Goal: Information Seeking & Learning: Learn about a topic

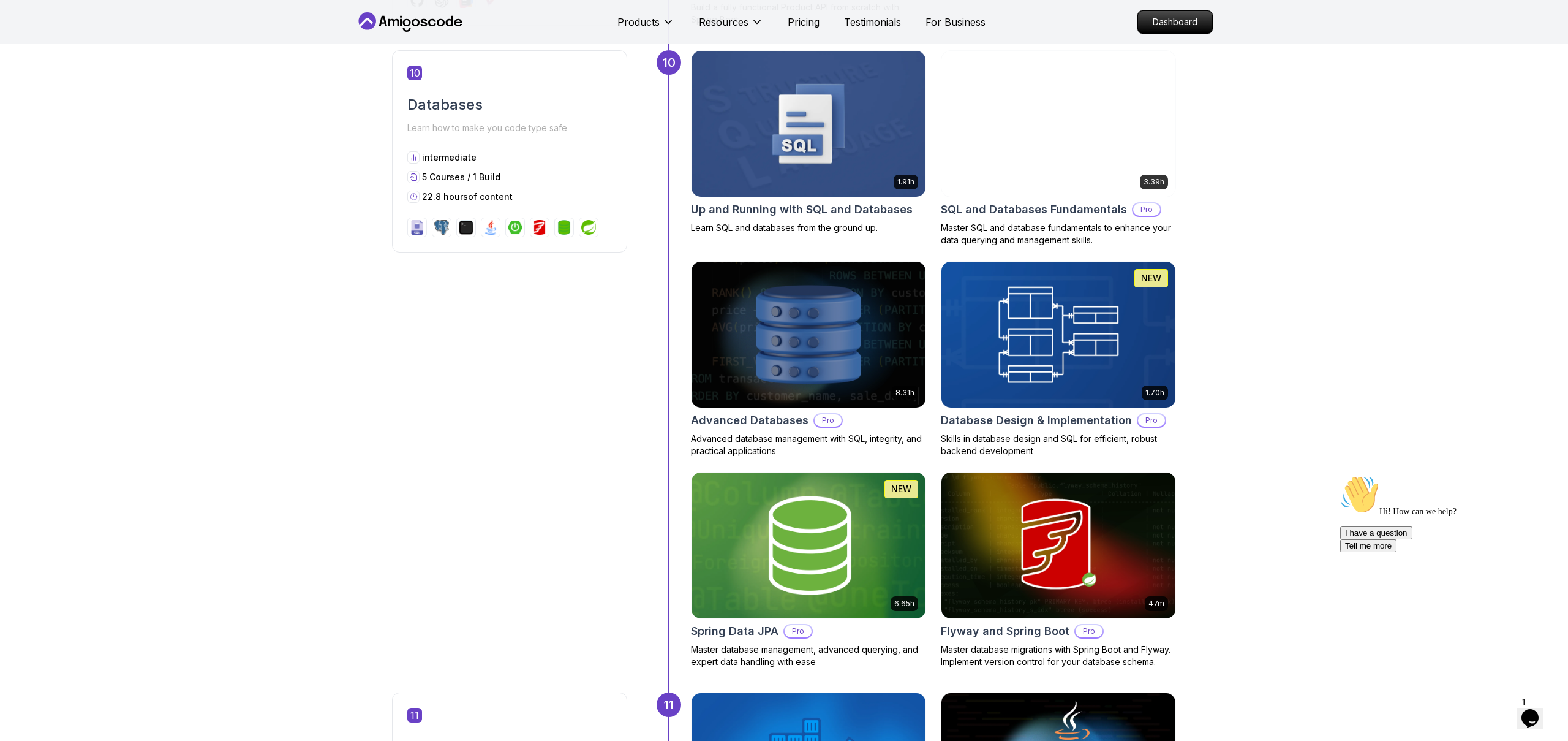
scroll to position [3044, 0]
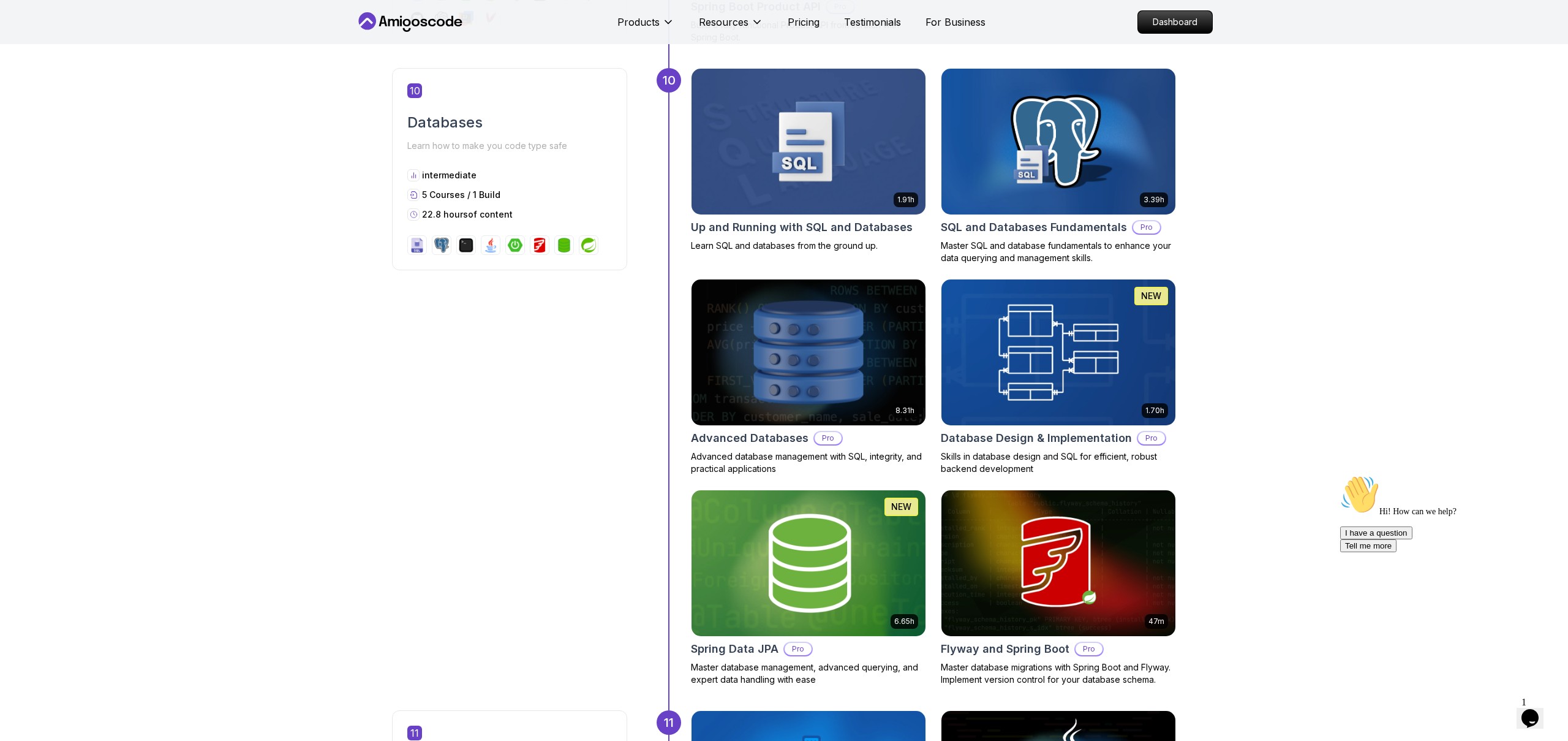
click at [730, 430] on h2 "Advanced Databases" at bounding box center [749, 439] width 118 height 17
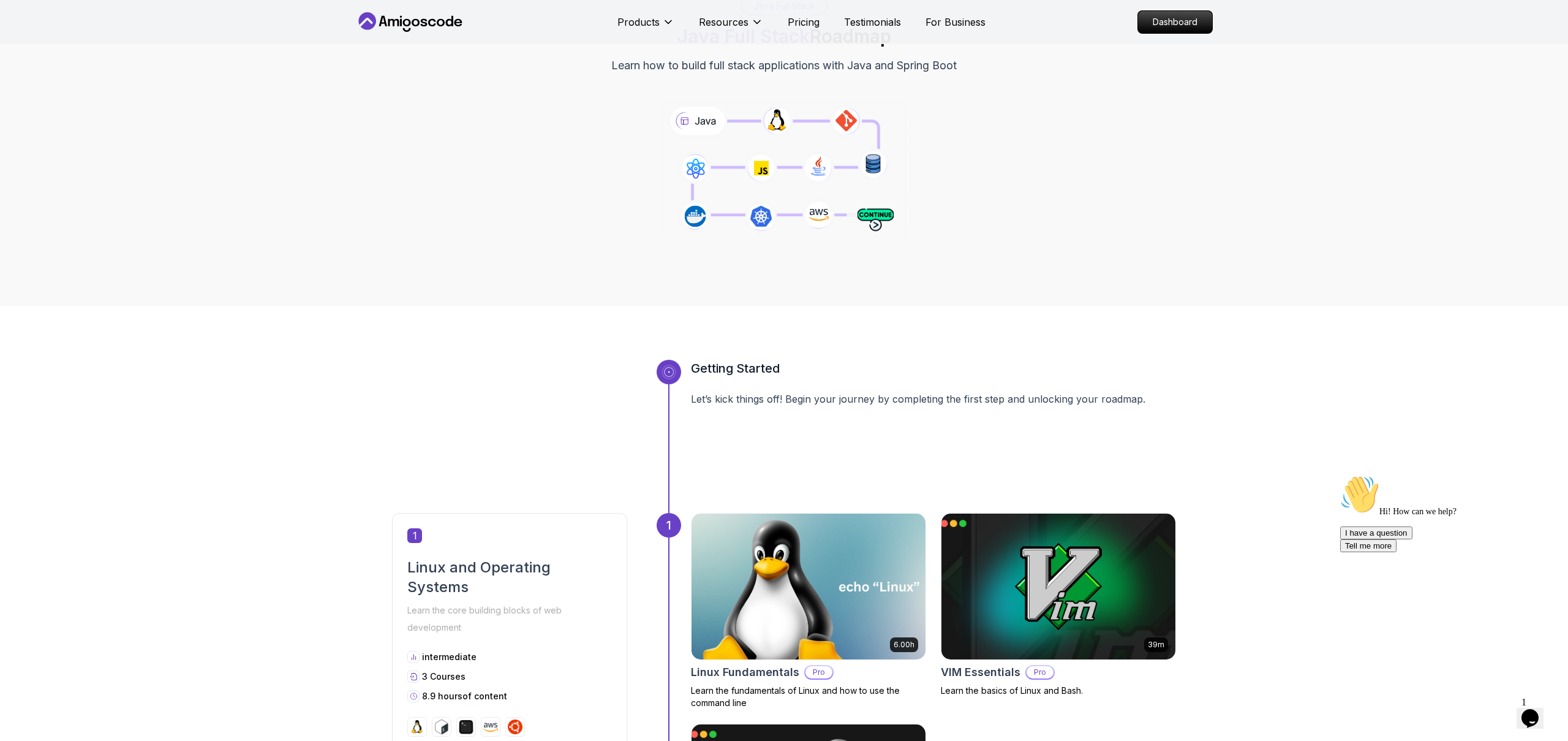
scroll to position [0, 0]
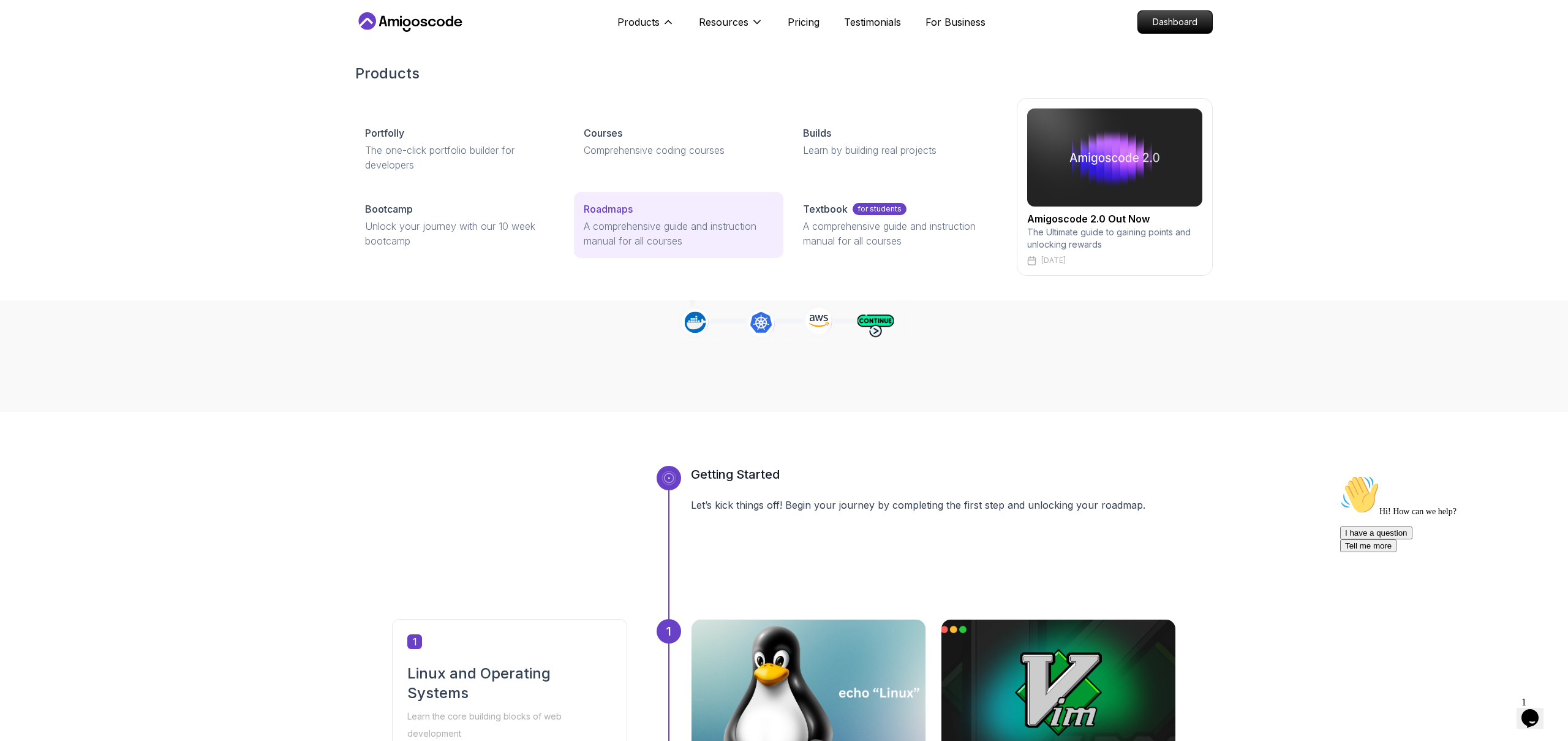
click at [623, 249] on link "Roadmaps A comprehensive guide and instruction manual for all courses" at bounding box center [679, 225] width 209 height 66
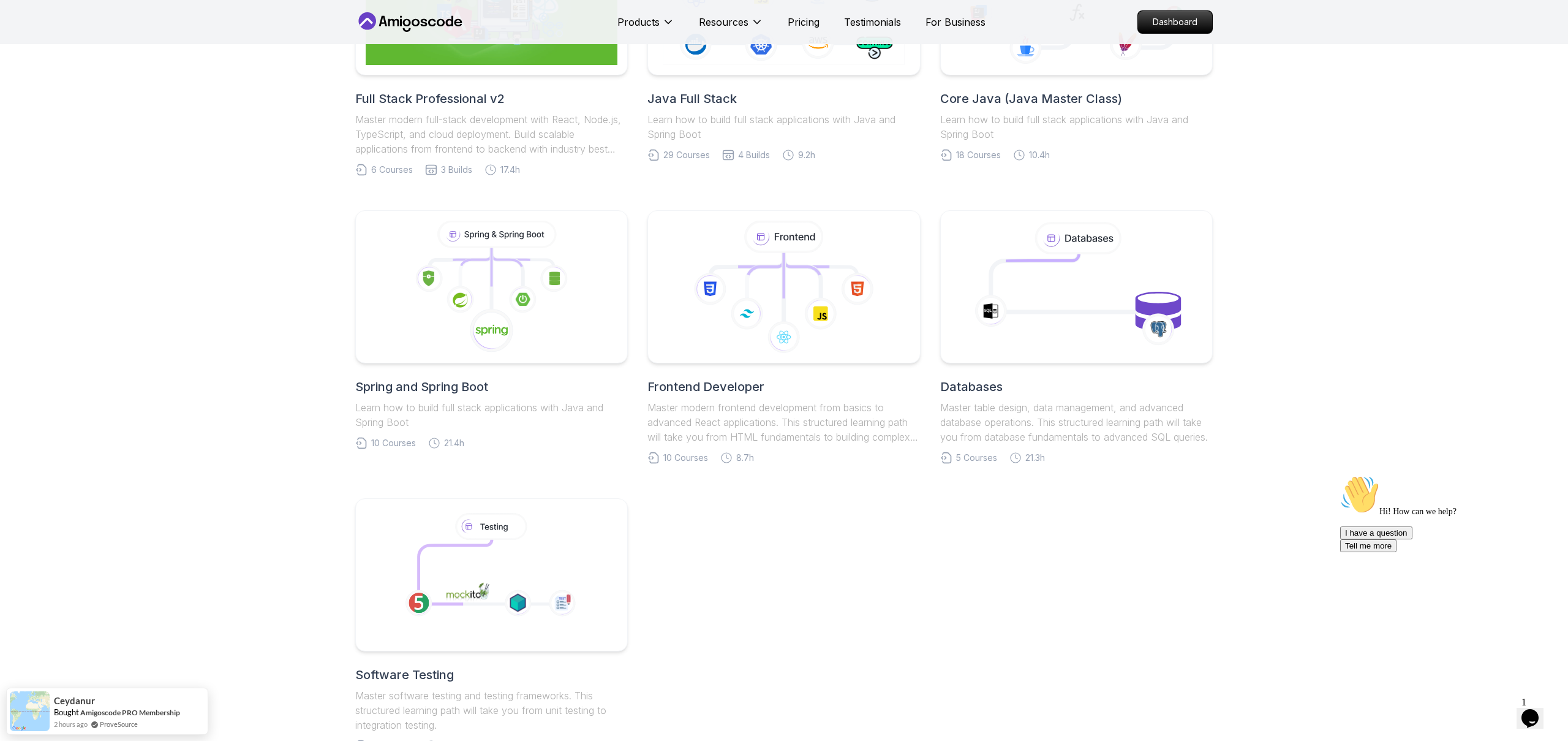
scroll to position [490, 0]
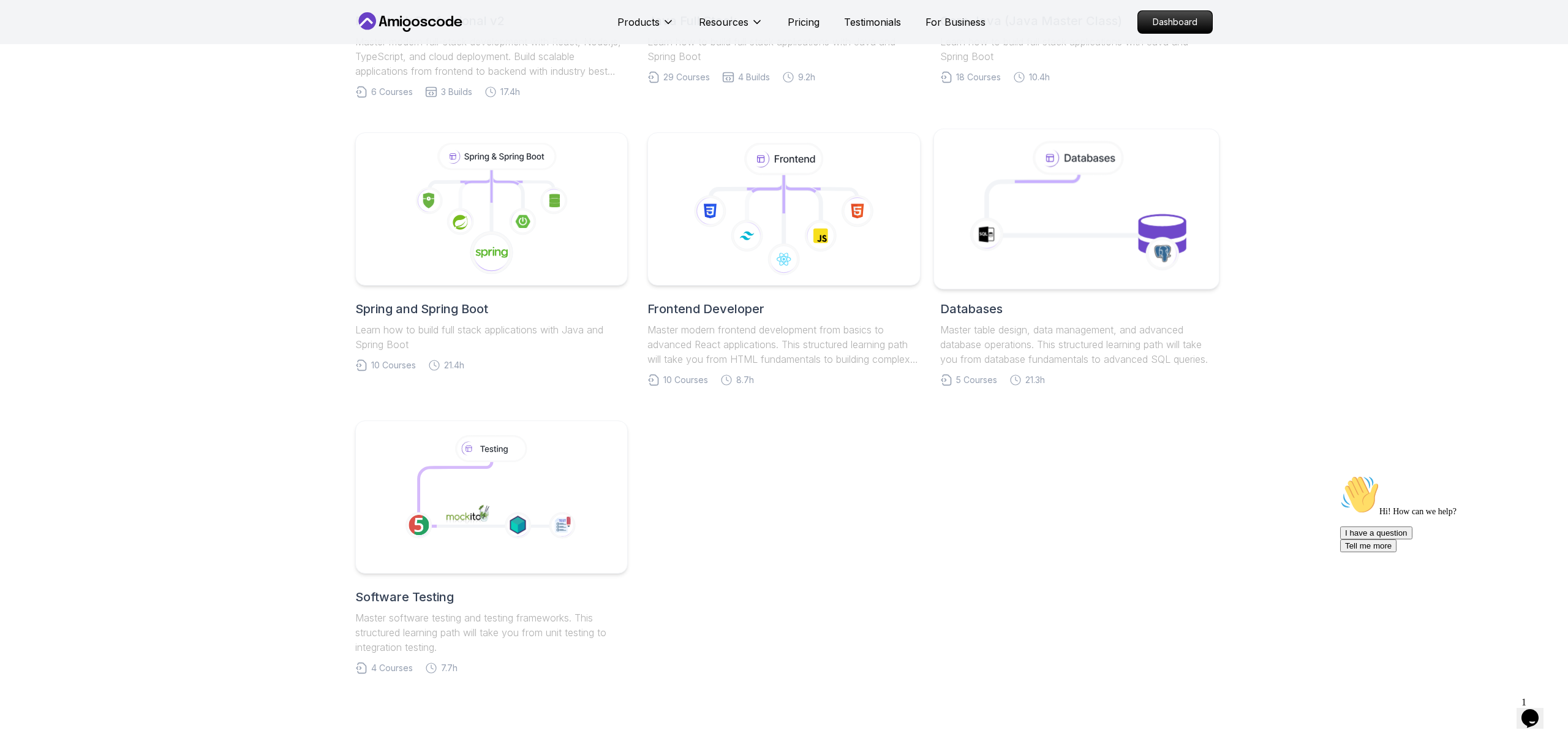
click at [1015, 192] on icon at bounding box center [1032, 197] width 92 height 45
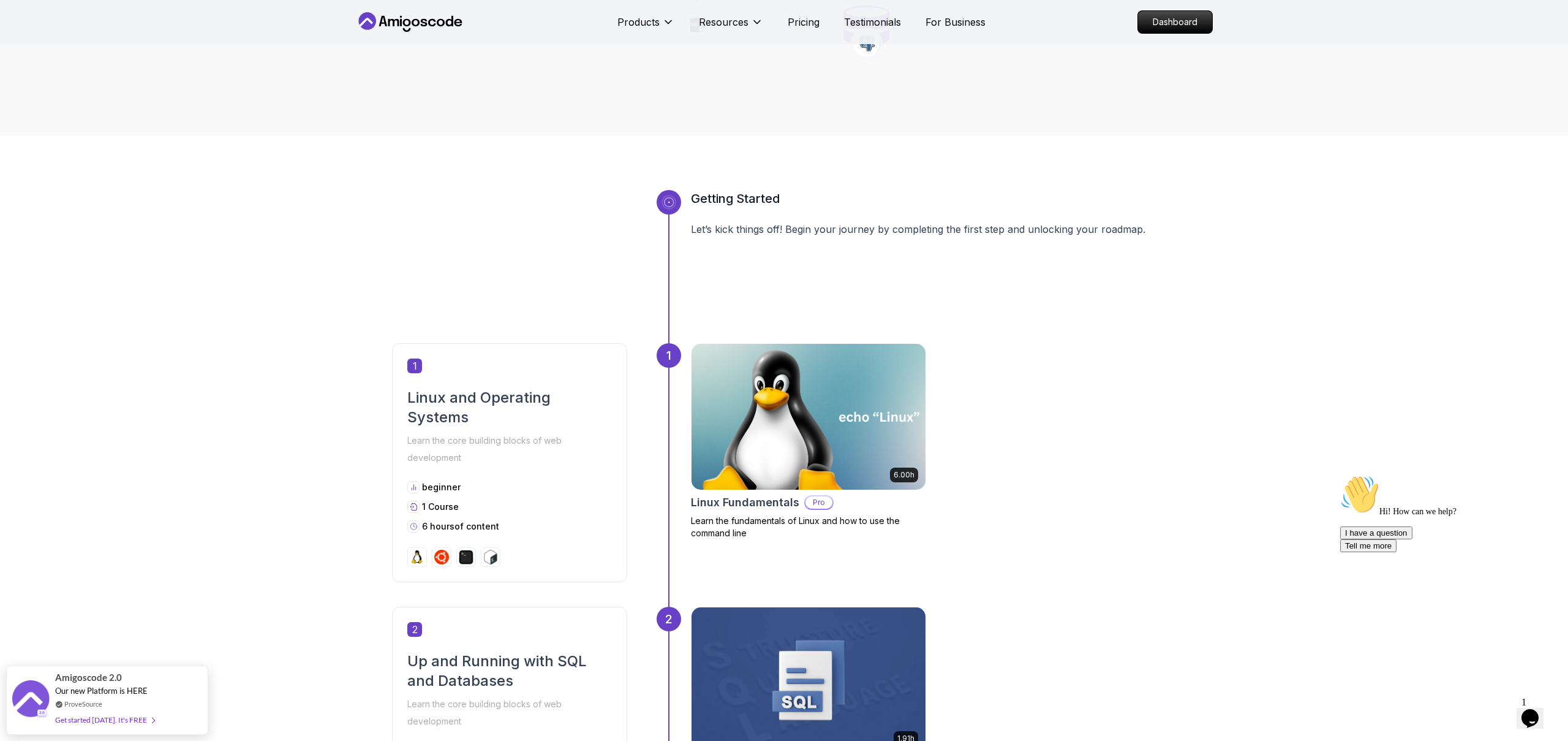
scroll to position [287, 0]
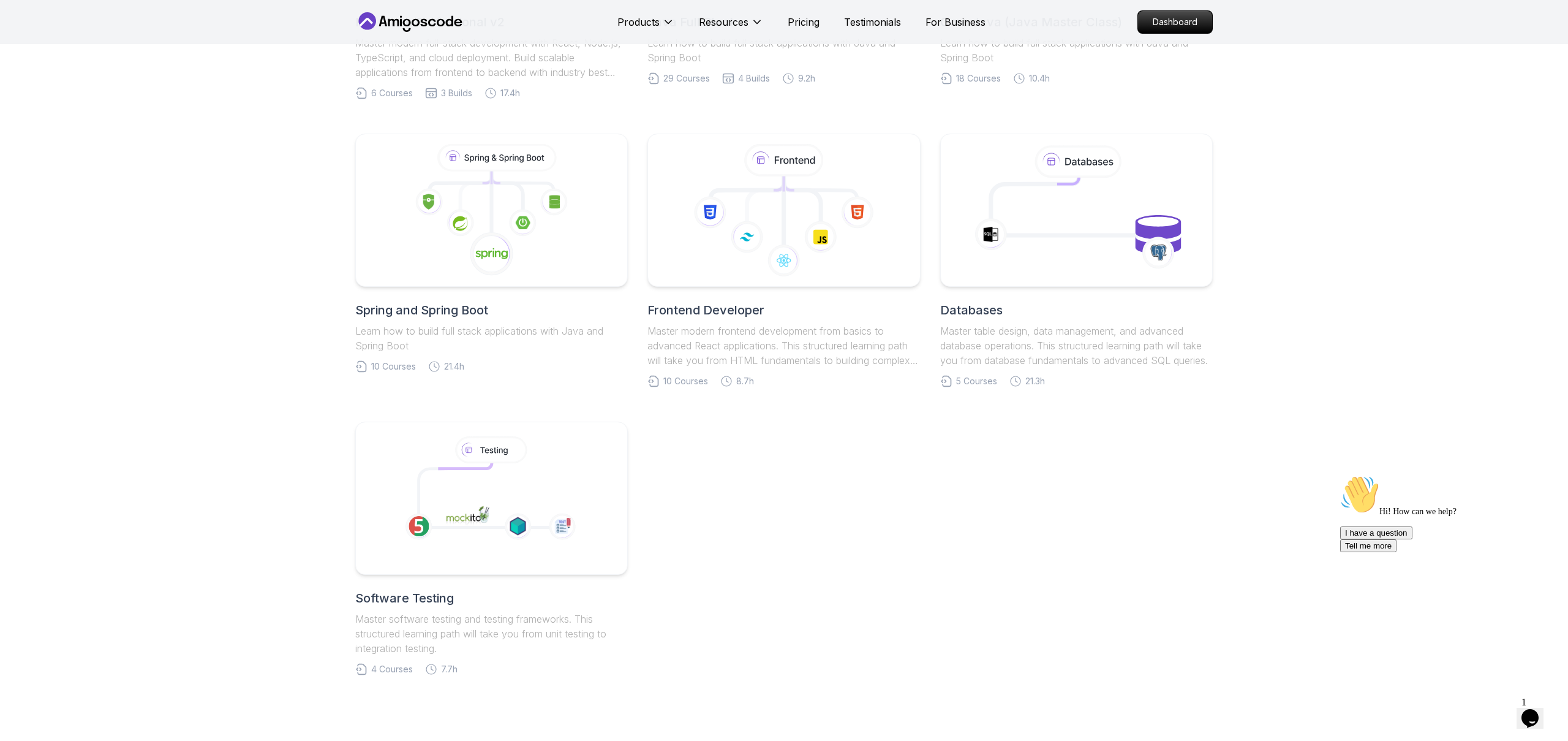
scroll to position [490, 0]
click at [392, 174] on icon at bounding box center [492, 209] width 264 height 139
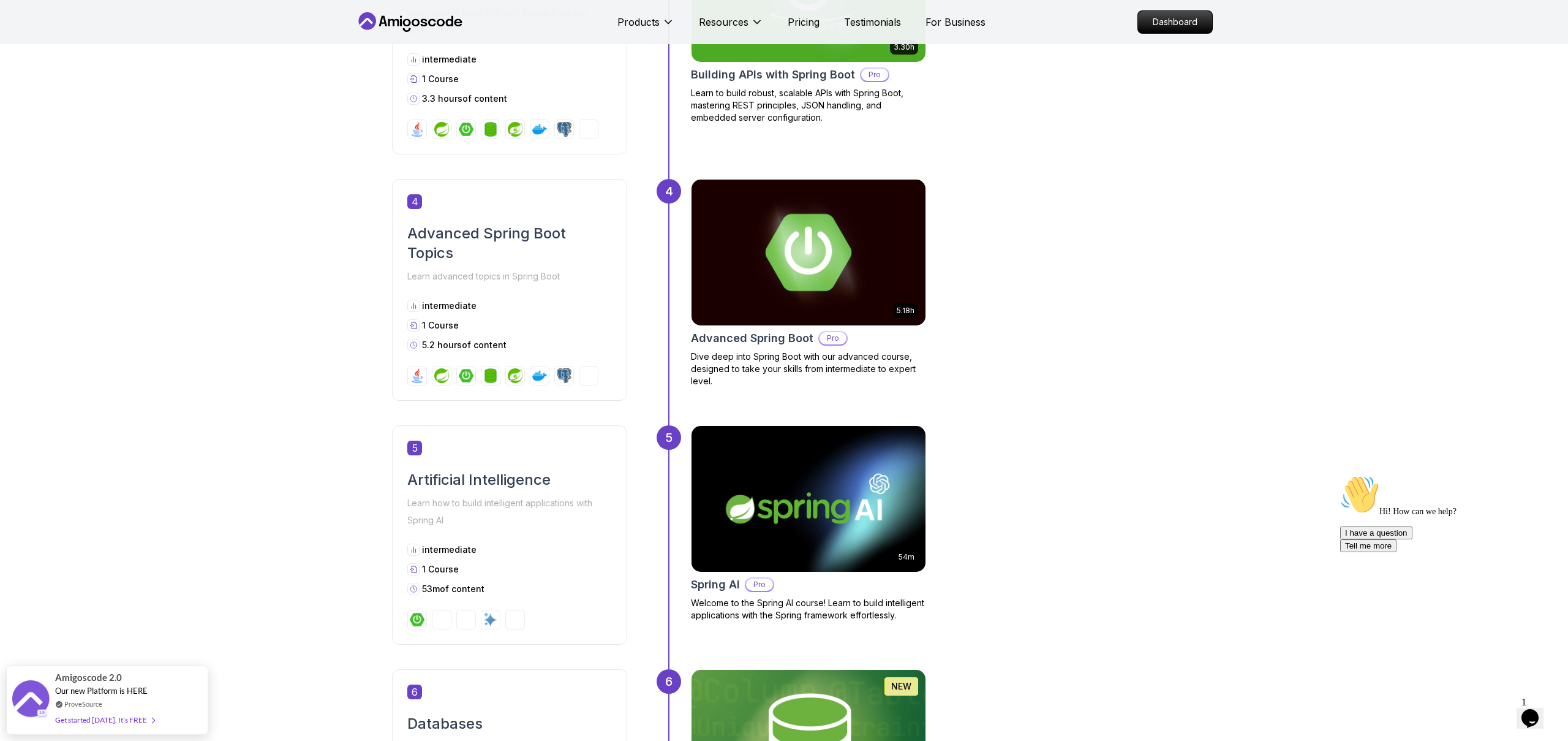
scroll to position [1217, 0]
click at [814, 246] on img at bounding box center [808, 252] width 245 height 153
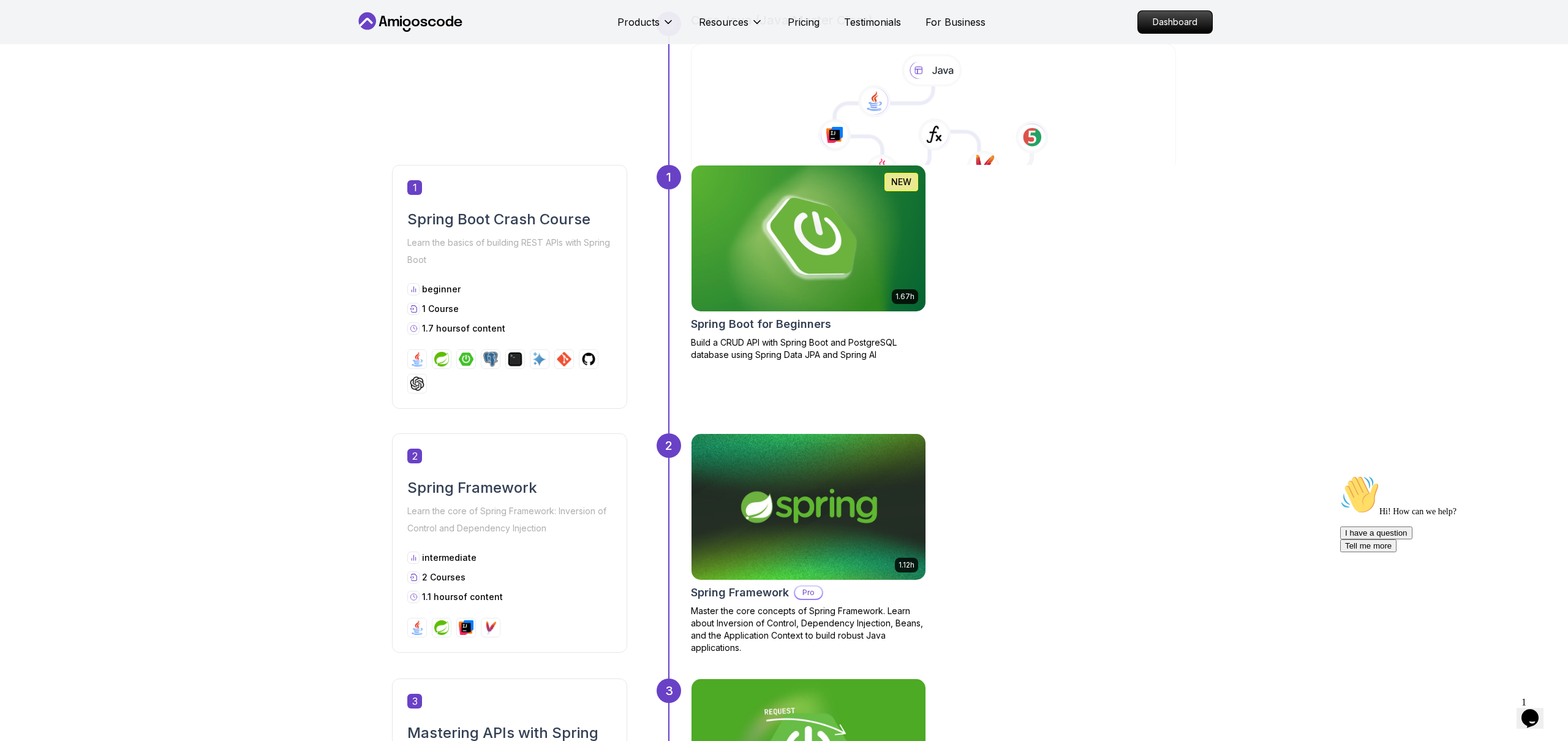
scroll to position [356, 0]
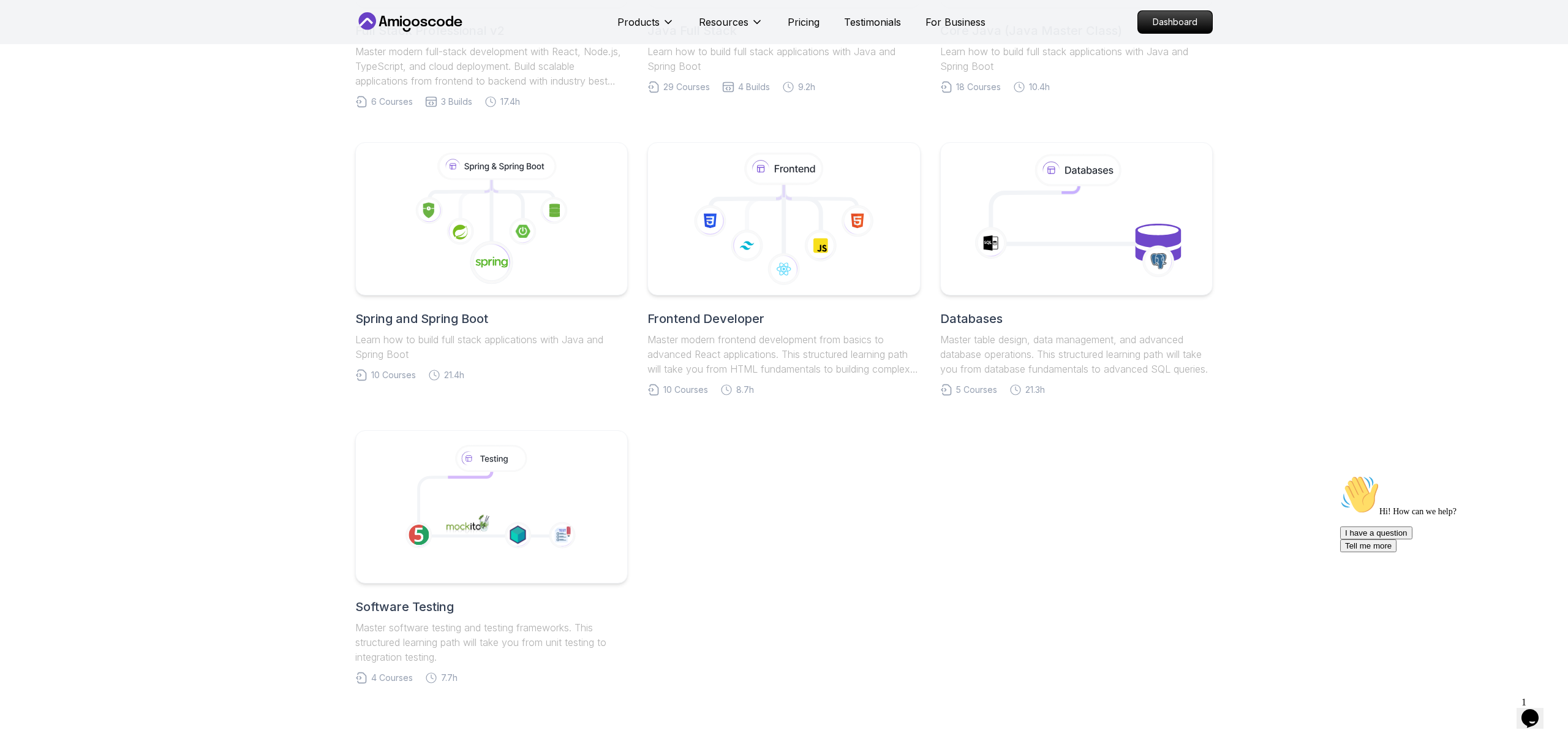
scroll to position [490, 0]
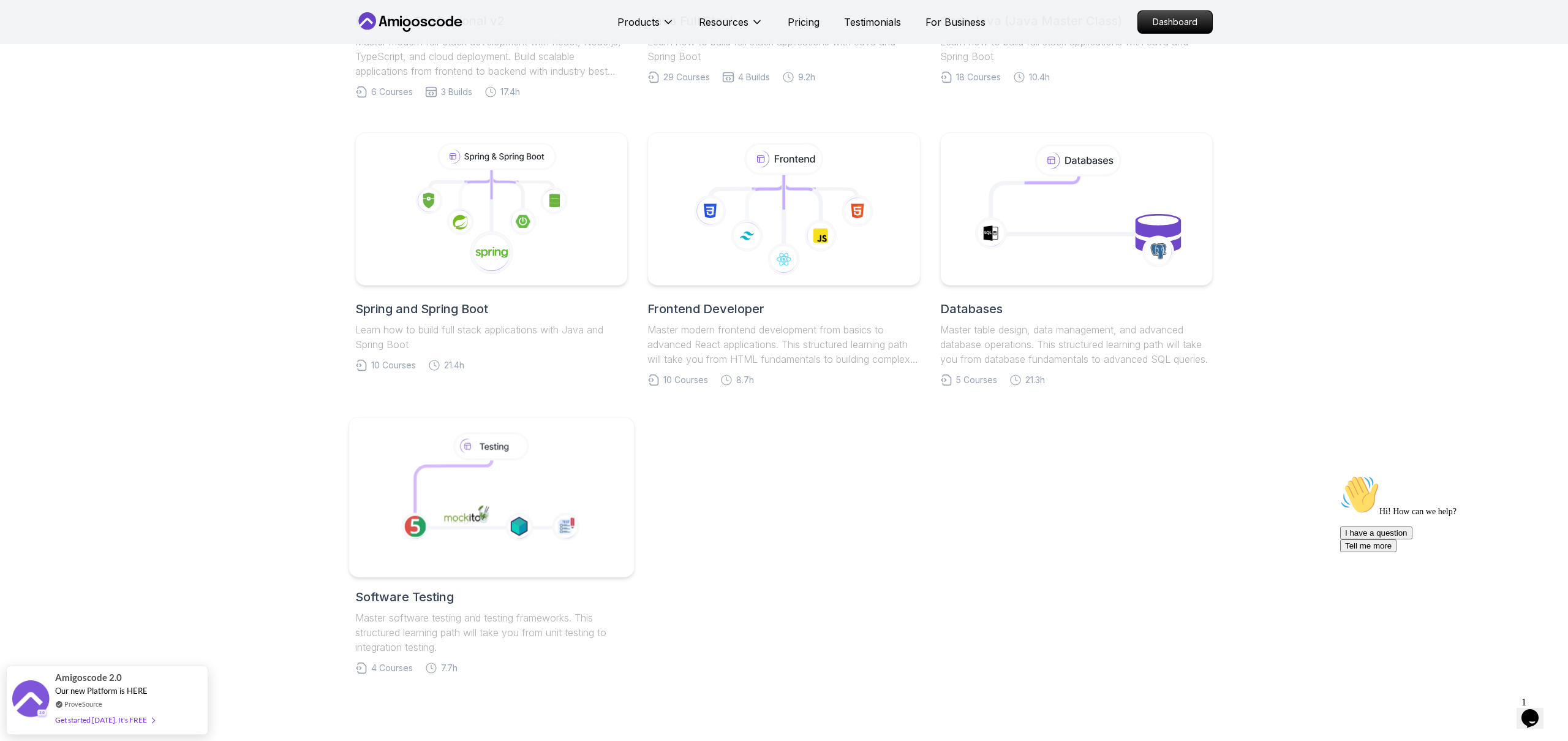
click at [430, 477] on icon at bounding box center [453, 492] width 77 height 65
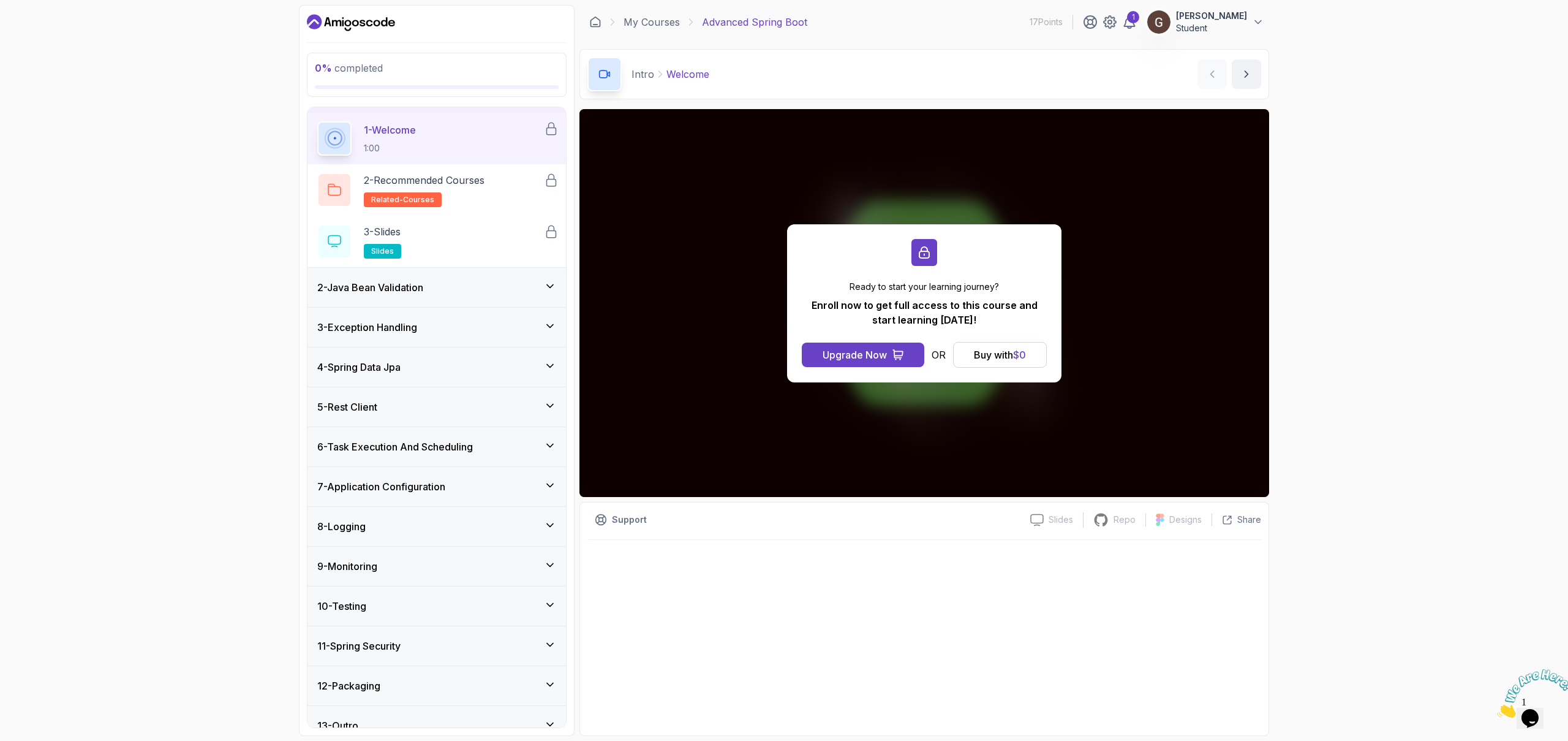
scroll to position [52, 0]
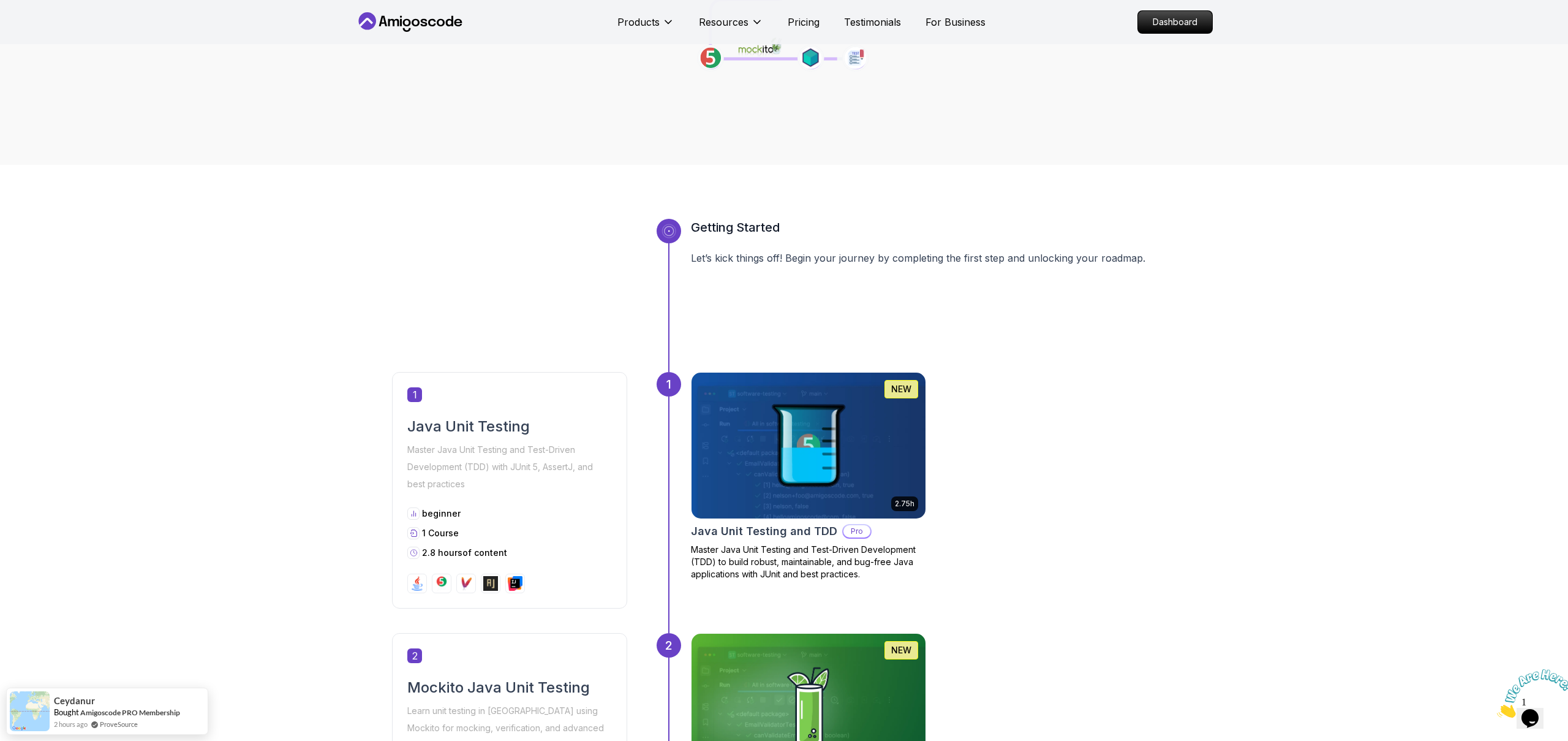
scroll to position [262, 0]
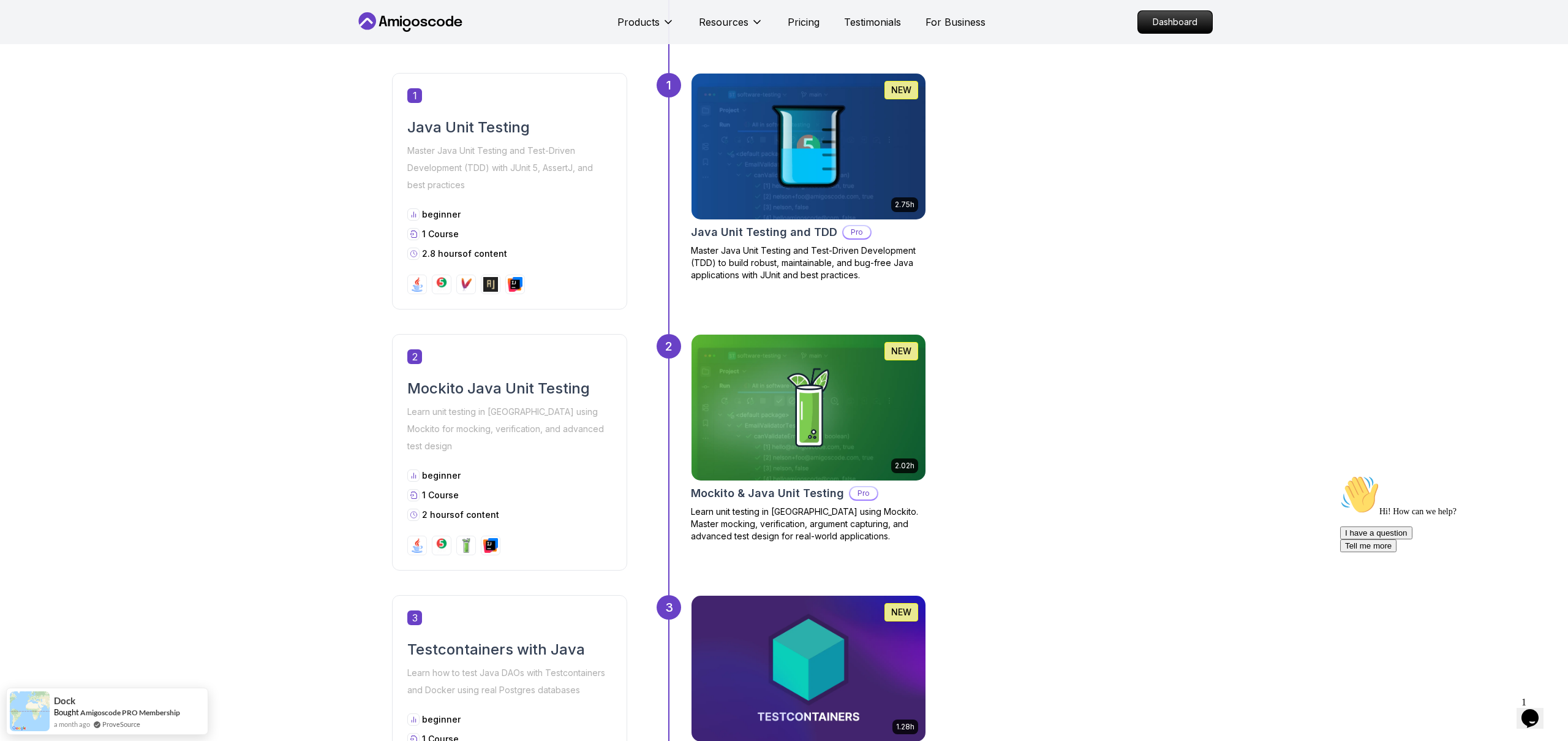
scroll to position [600, 0]
